Goal: Find specific page/section: Find specific page/section

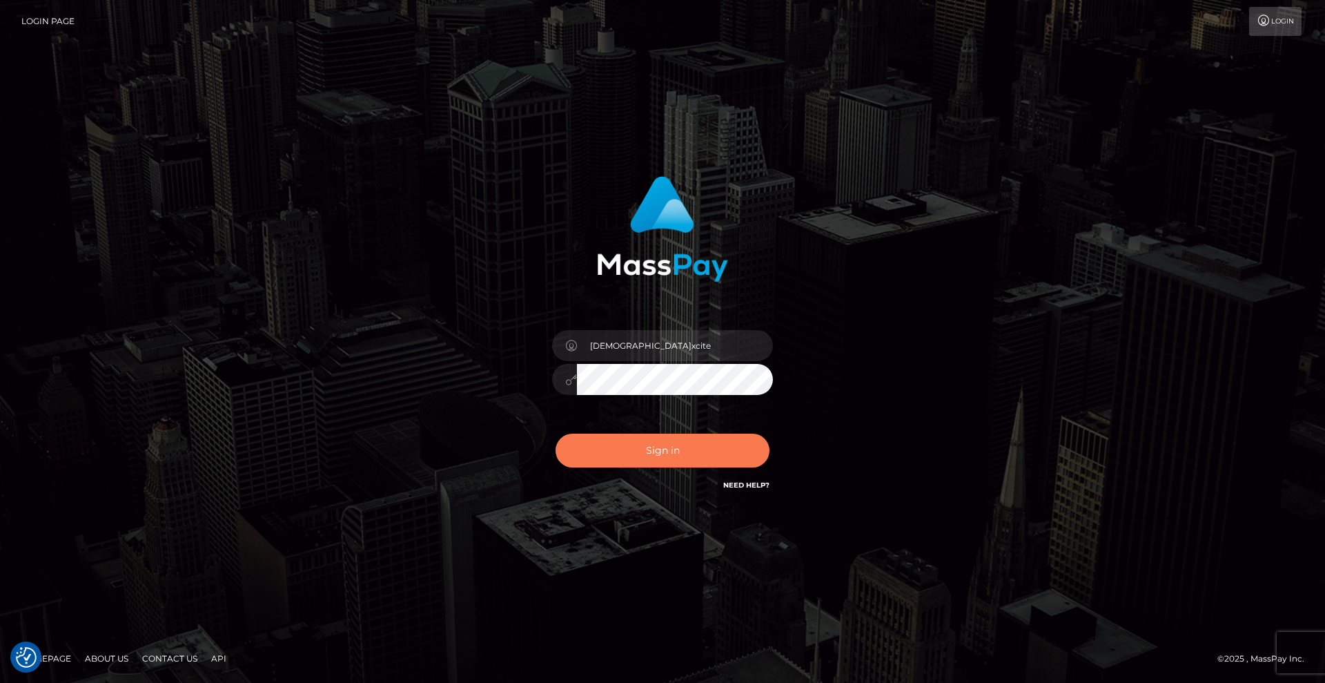
click at [670, 448] on button "Sign in" at bounding box center [663, 451] width 214 height 34
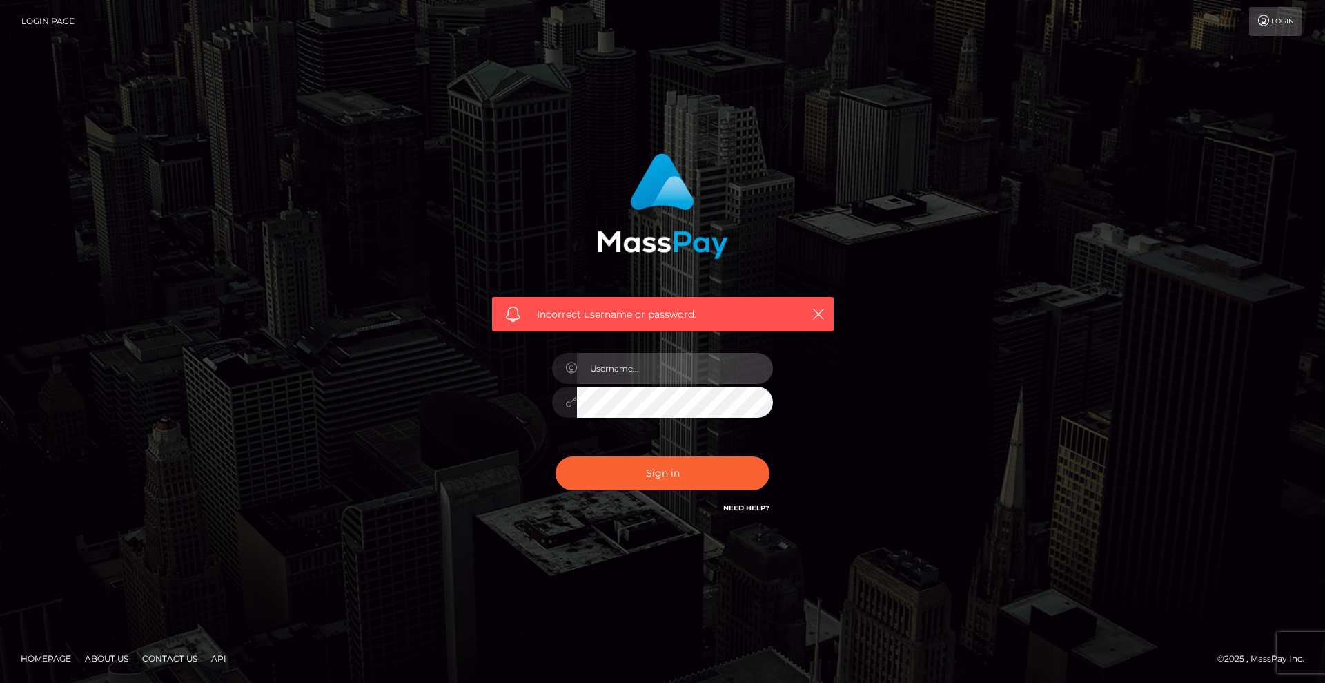
click at [677, 379] on input "text" at bounding box center [675, 368] width 196 height 31
type input "Christian.xcite"
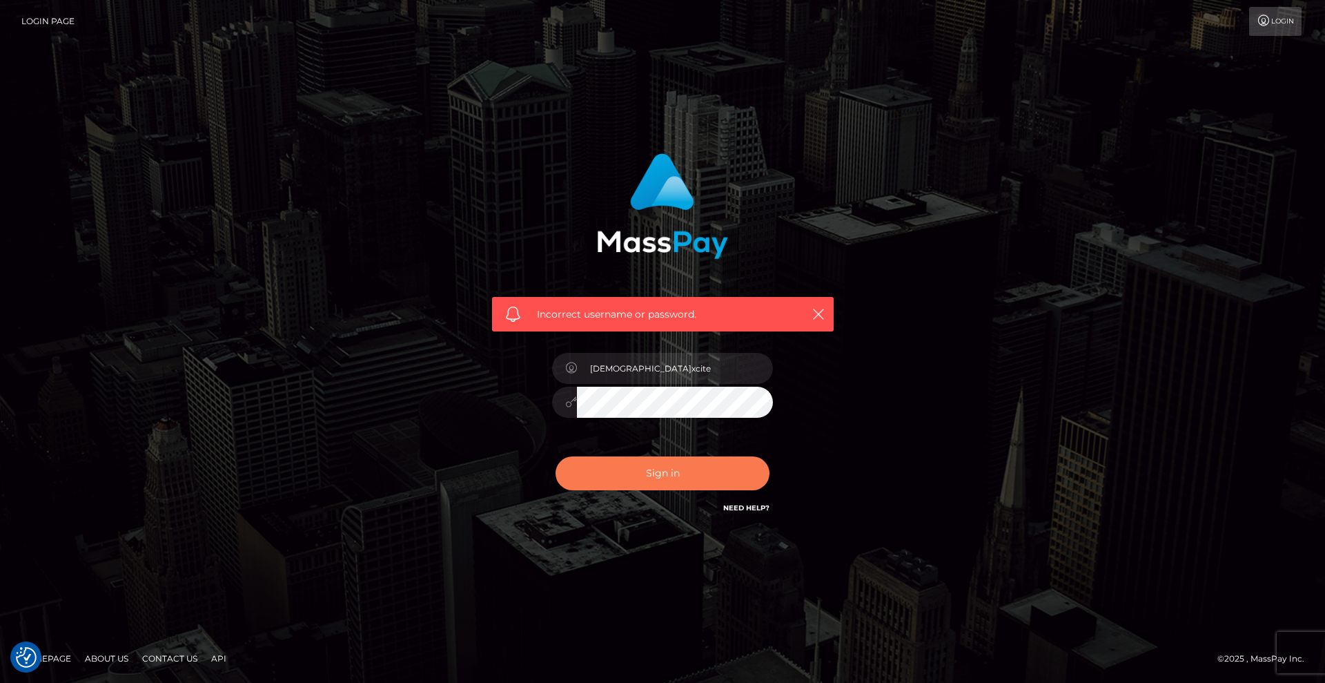
click at [692, 478] on button "Sign in" at bounding box center [663, 473] width 214 height 34
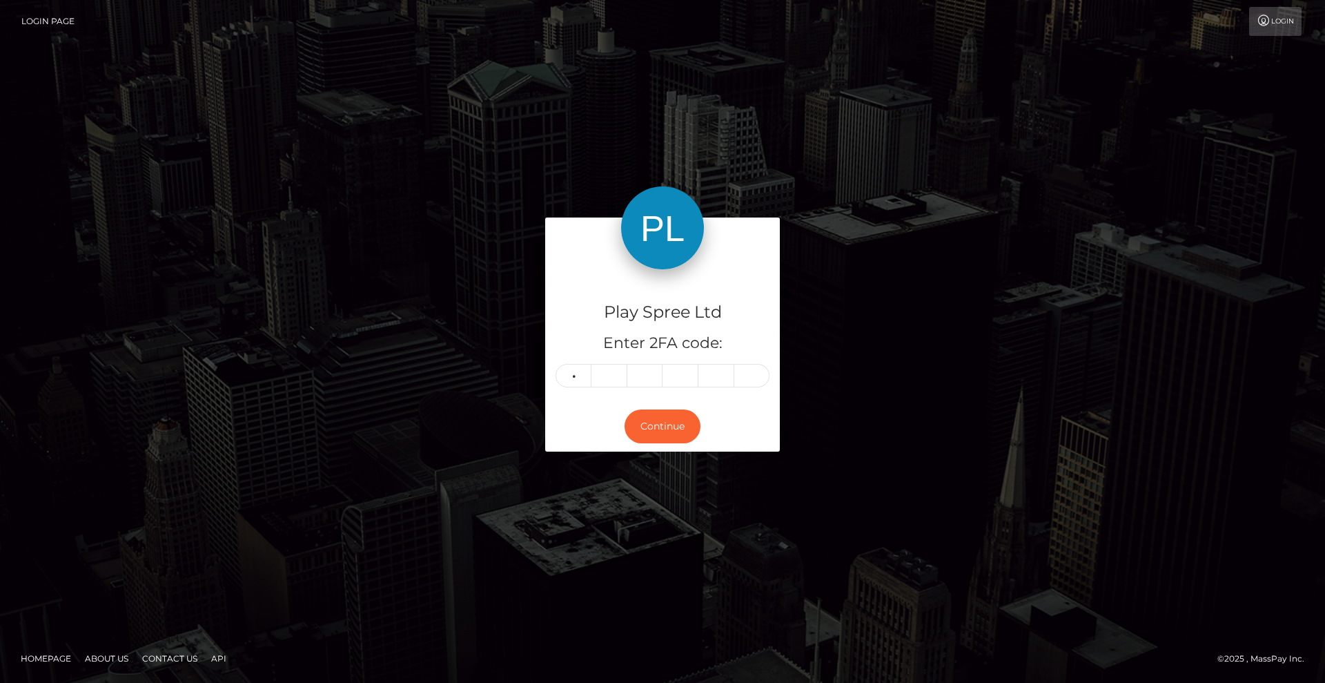
type input "6"
type input "5"
type input "8"
type input "6"
type input "2"
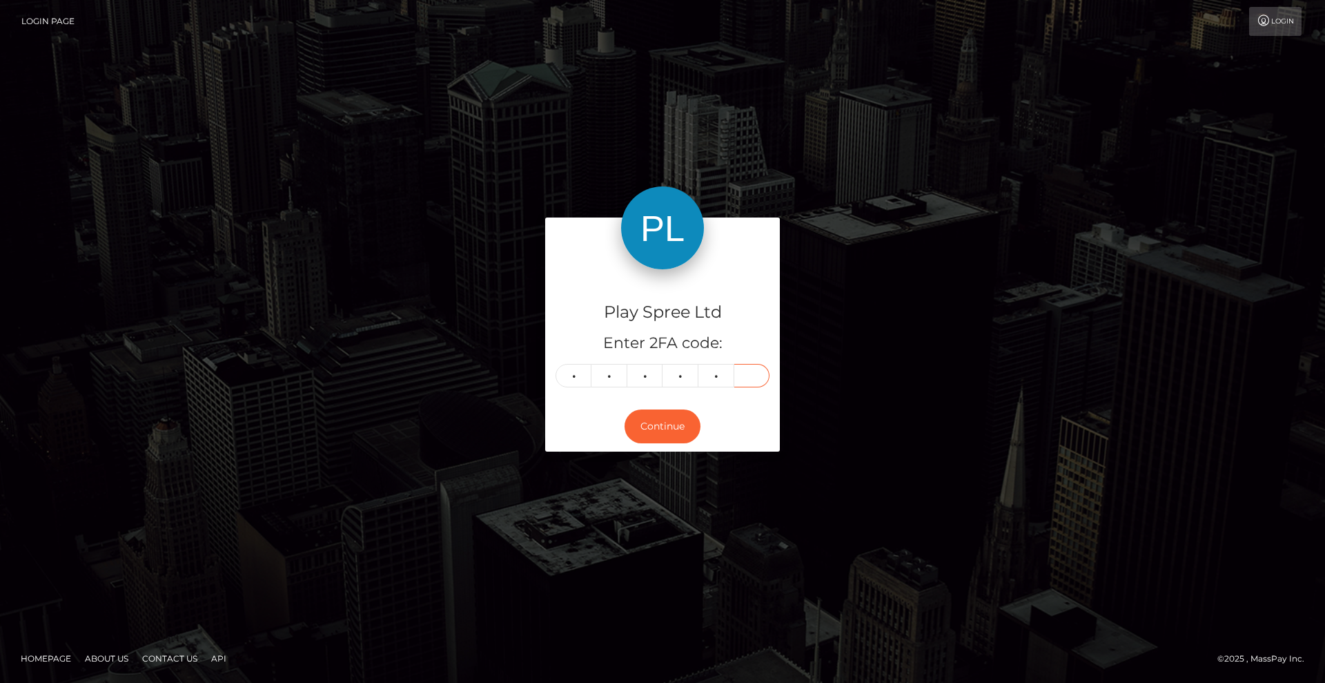
type input "3"
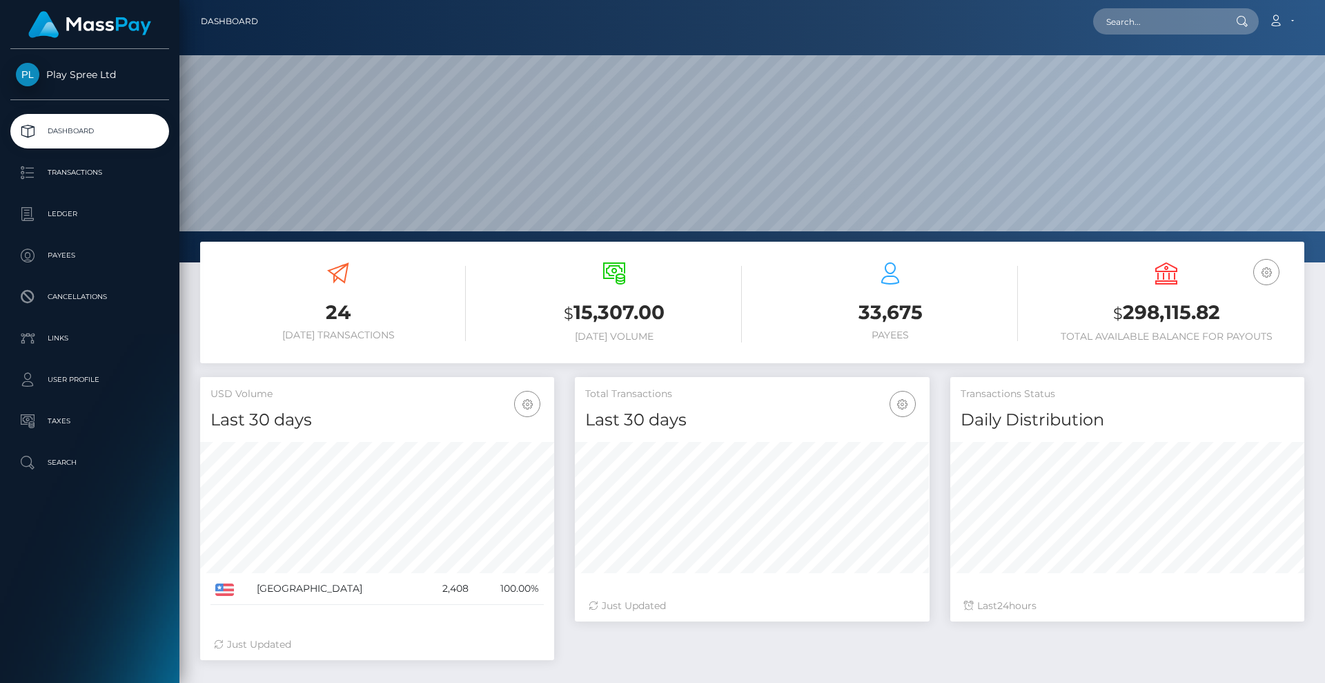
scroll to position [245, 355]
drag, startPoint x: 1132, startPoint y: 14, endPoint x: 1134, endPoint y: 28, distance: 14.0
click at [1134, 27] on input "text" at bounding box center [1158, 21] width 130 height 26
paste input "1452961"
type input "1452961"
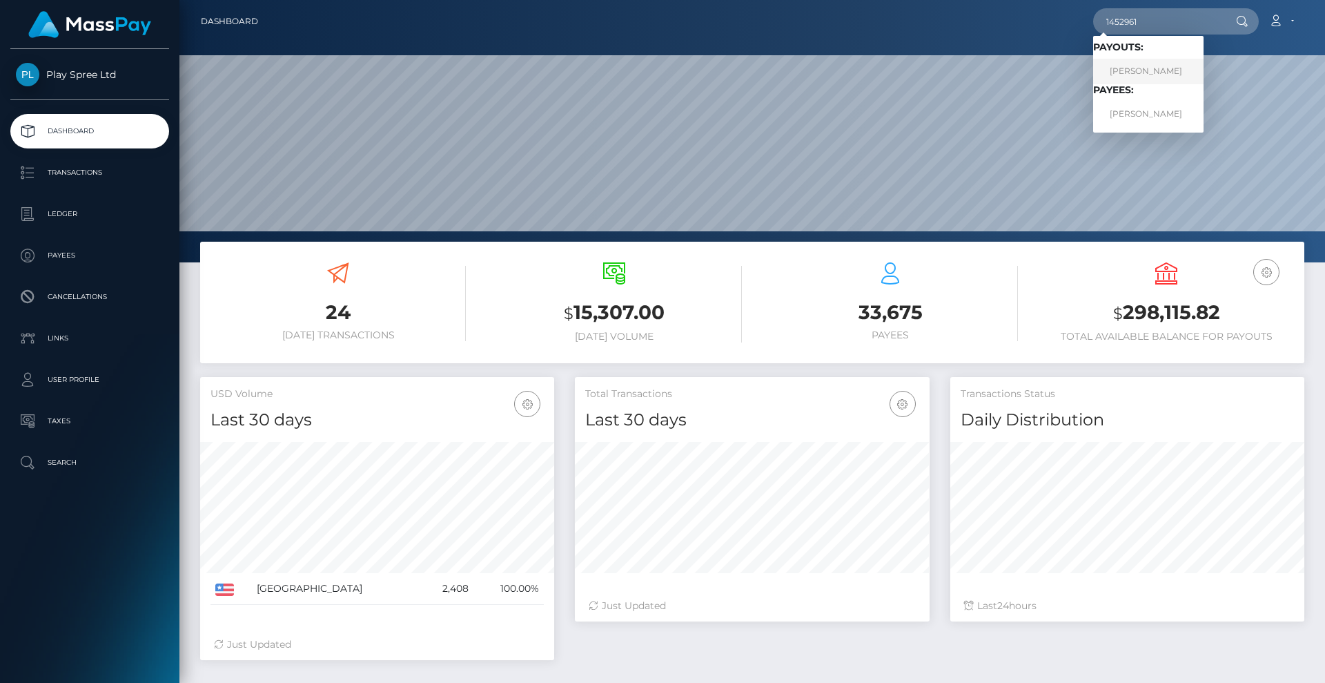
click at [1179, 68] on link "YVONNE RENEE GERBITZ" at bounding box center [1148, 72] width 110 height 26
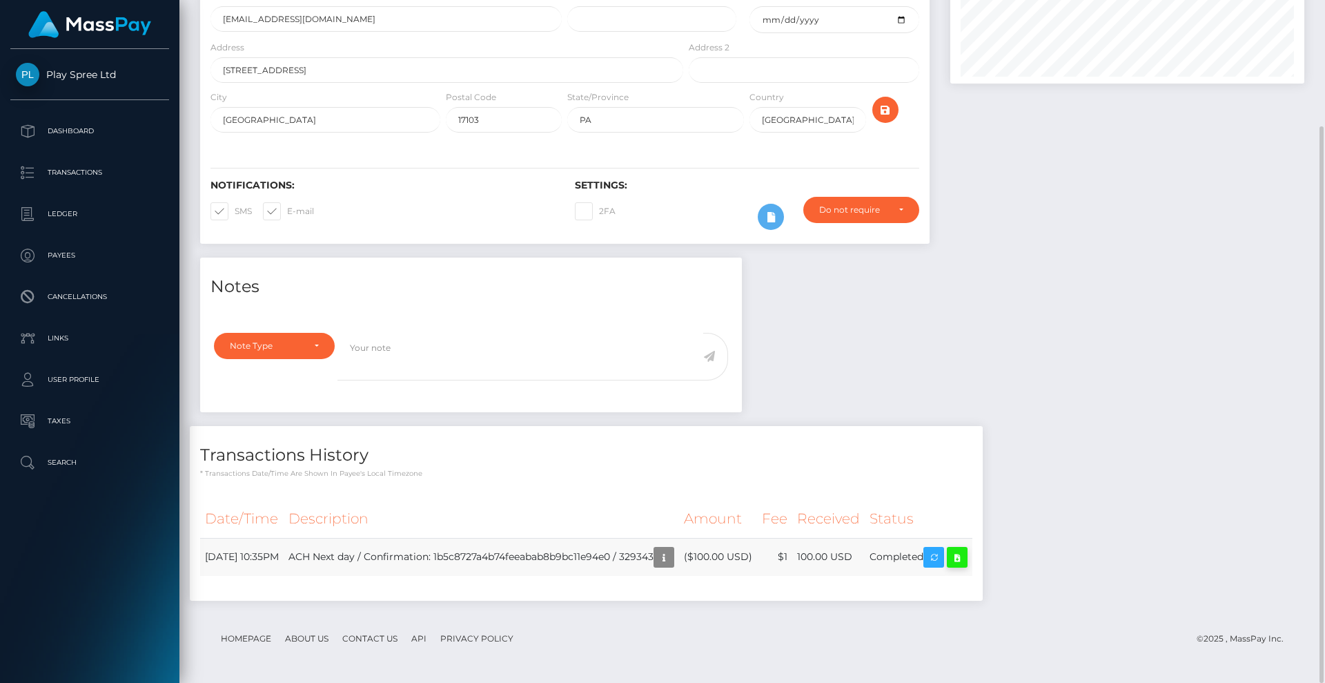
scroll to position [166, 355]
click at [966, 557] on icon at bounding box center [957, 557] width 17 height 17
